Goal: Information Seeking & Learning: Learn about a topic

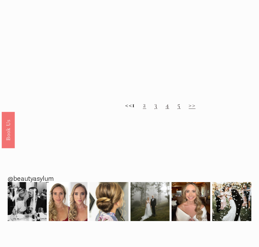
scroll to position [466, 0]
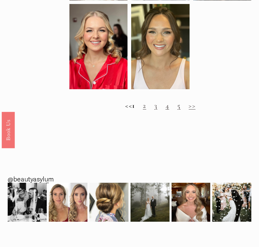
click at [146, 106] on link "2" at bounding box center [144, 105] width 3 height 9
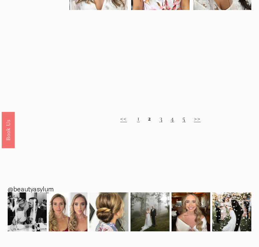
scroll to position [423, 0]
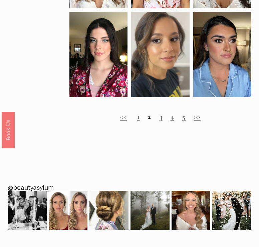
click at [160, 118] on link "3" at bounding box center [160, 116] width 3 height 9
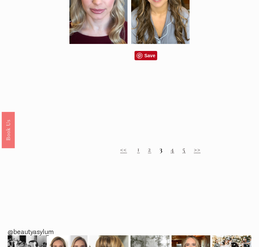
scroll to position [434, 0]
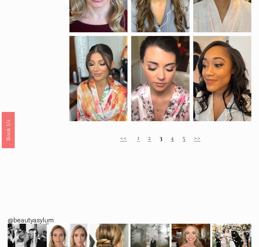
click at [171, 140] on link "4" at bounding box center [172, 137] width 4 height 9
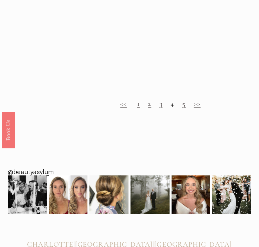
scroll to position [484, 0]
